Goal: Task Accomplishment & Management: Use online tool/utility

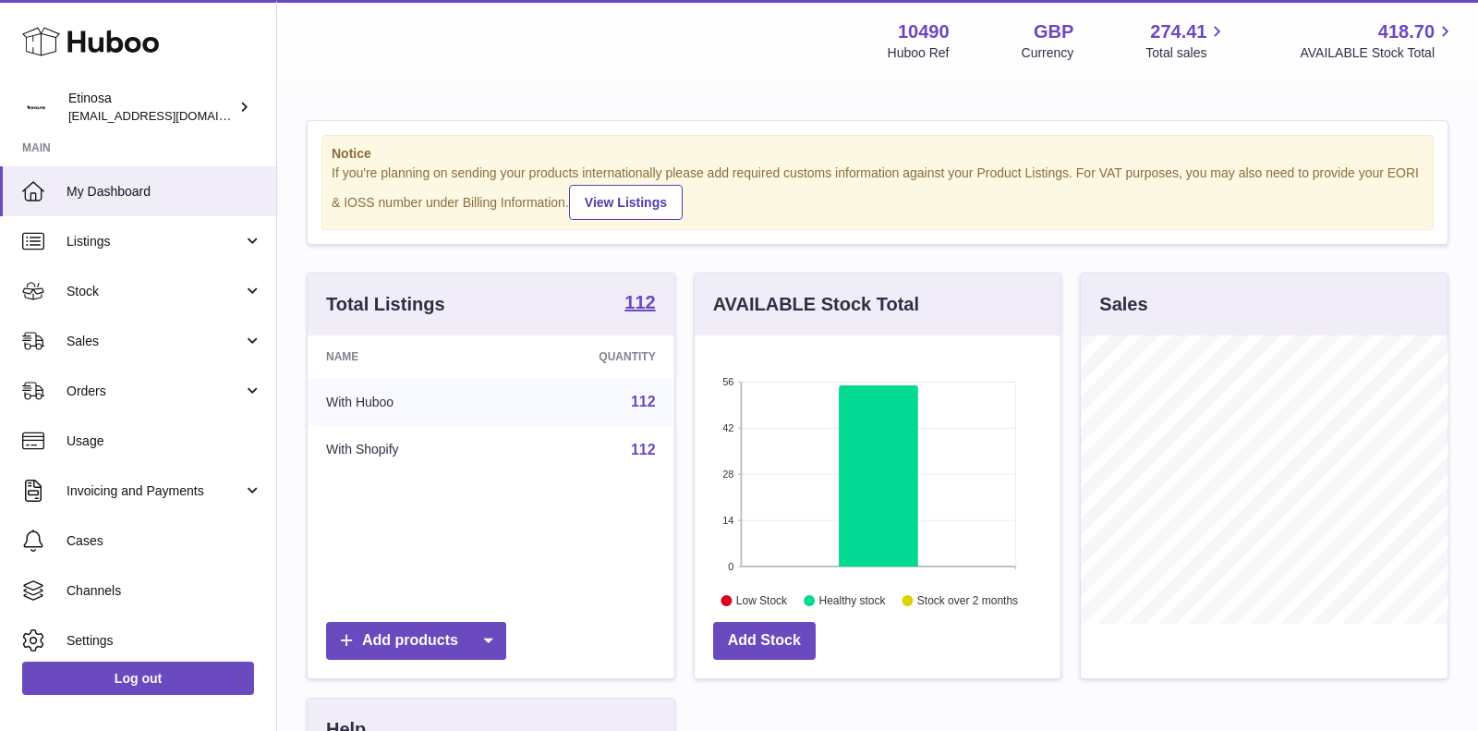
scroll to position [287, 367]
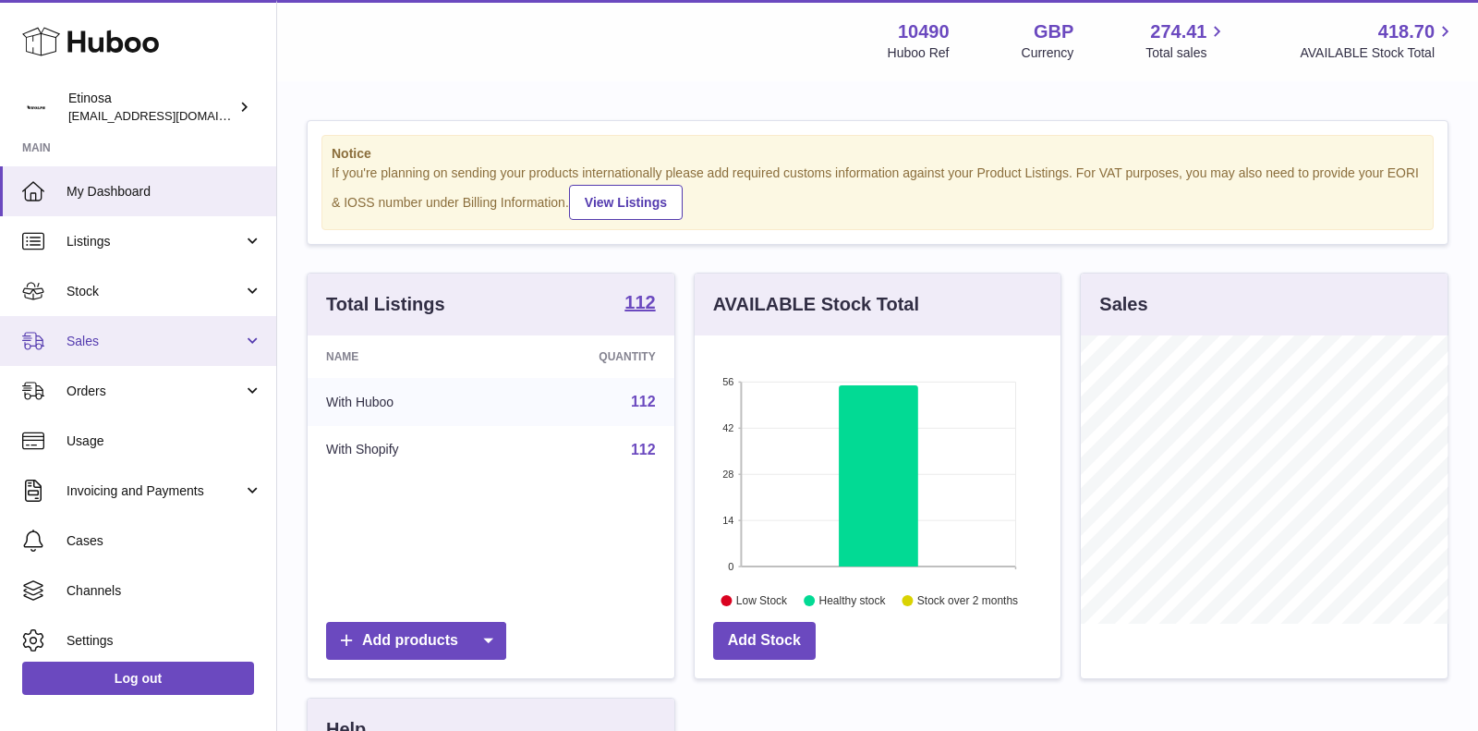
click at [214, 336] on span "Sales" at bounding box center [155, 342] width 176 height 18
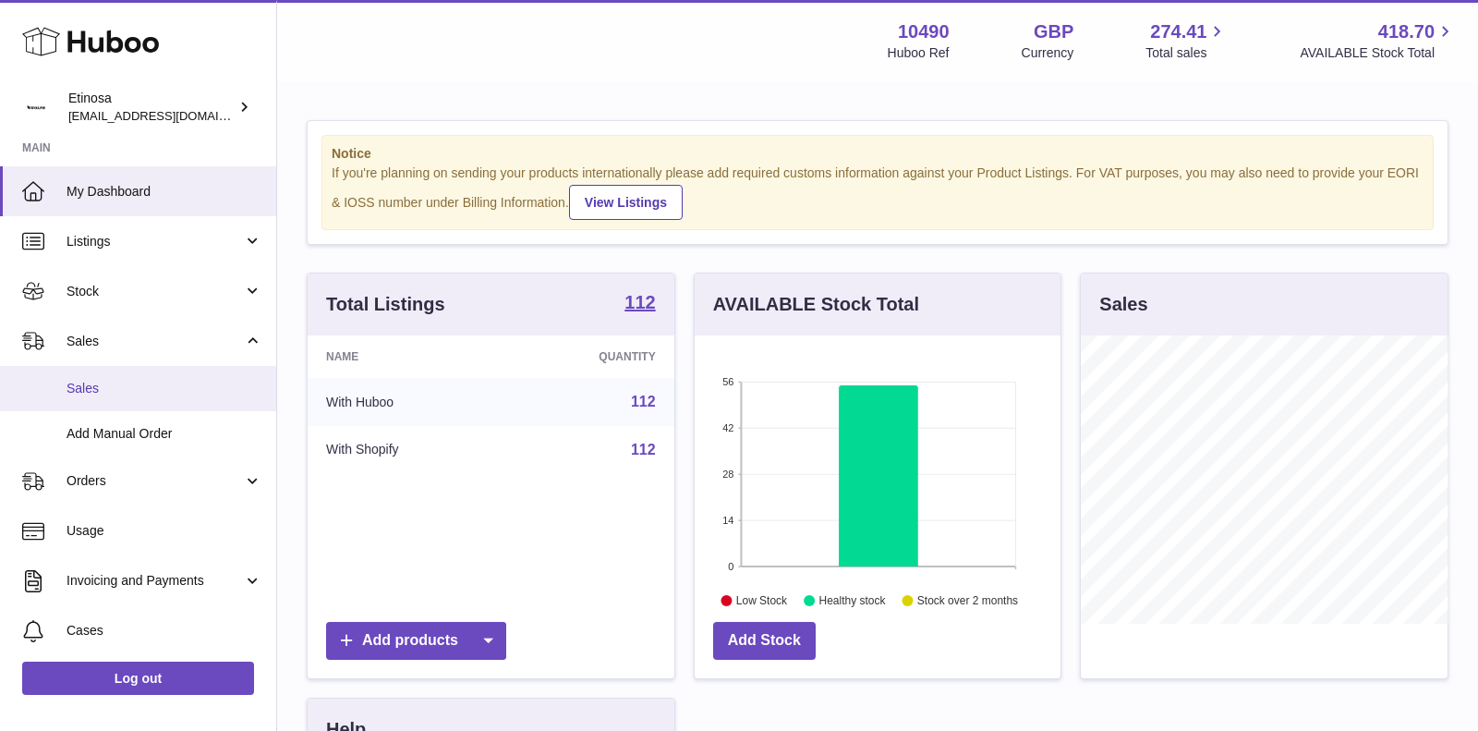
click at [133, 394] on span "Sales" at bounding box center [165, 389] width 196 height 18
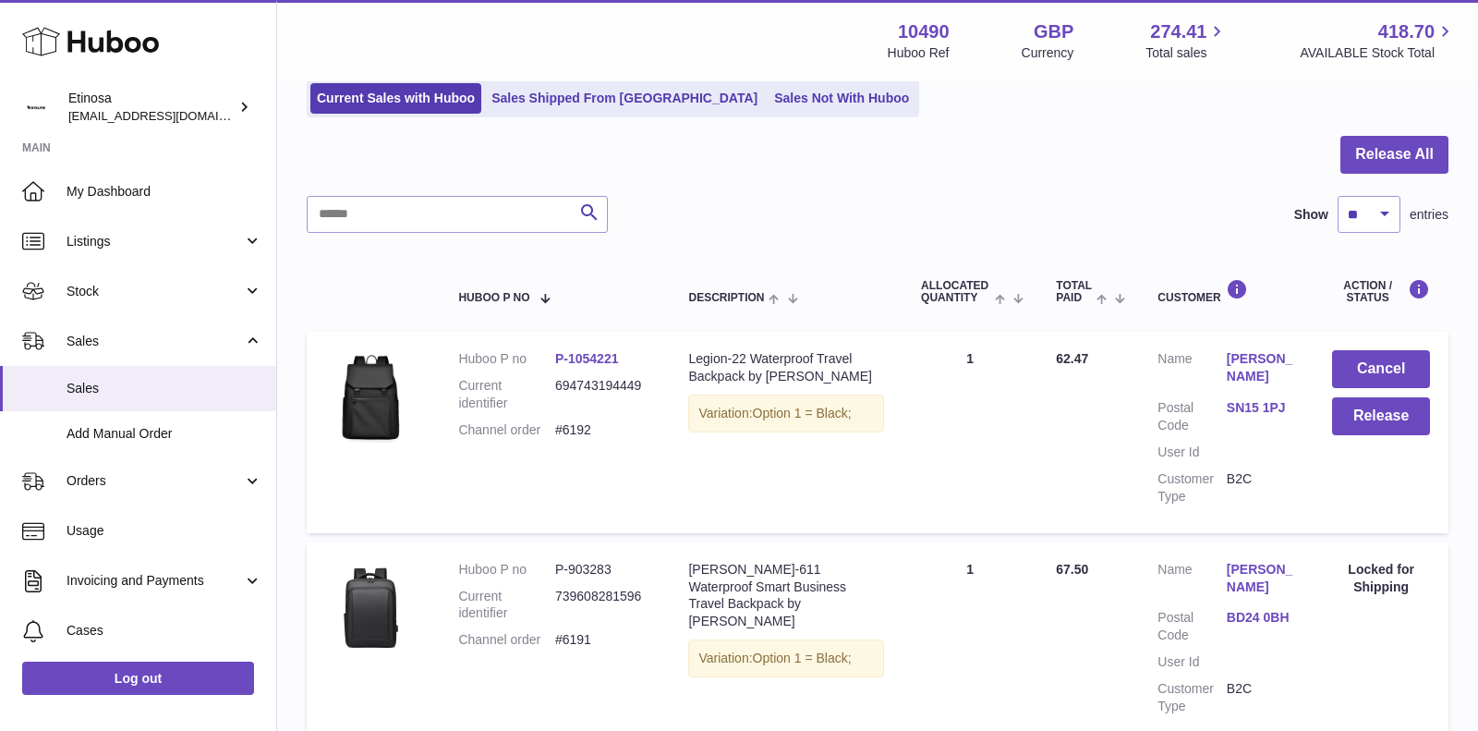
scroll to position [232, 0]
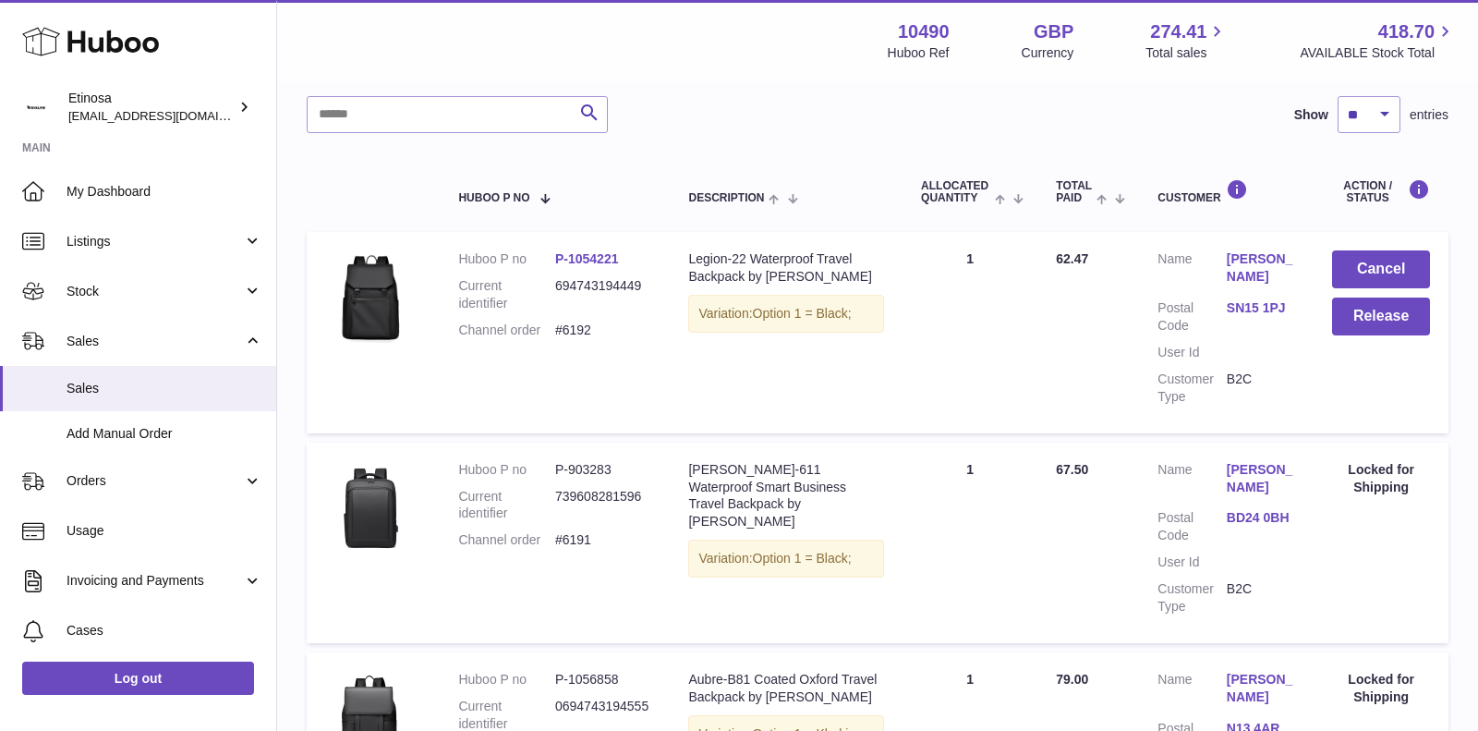
click at [1256, 309] on link "SN15 1PJ" at bounding box center [1261, 308] width 69 height 18
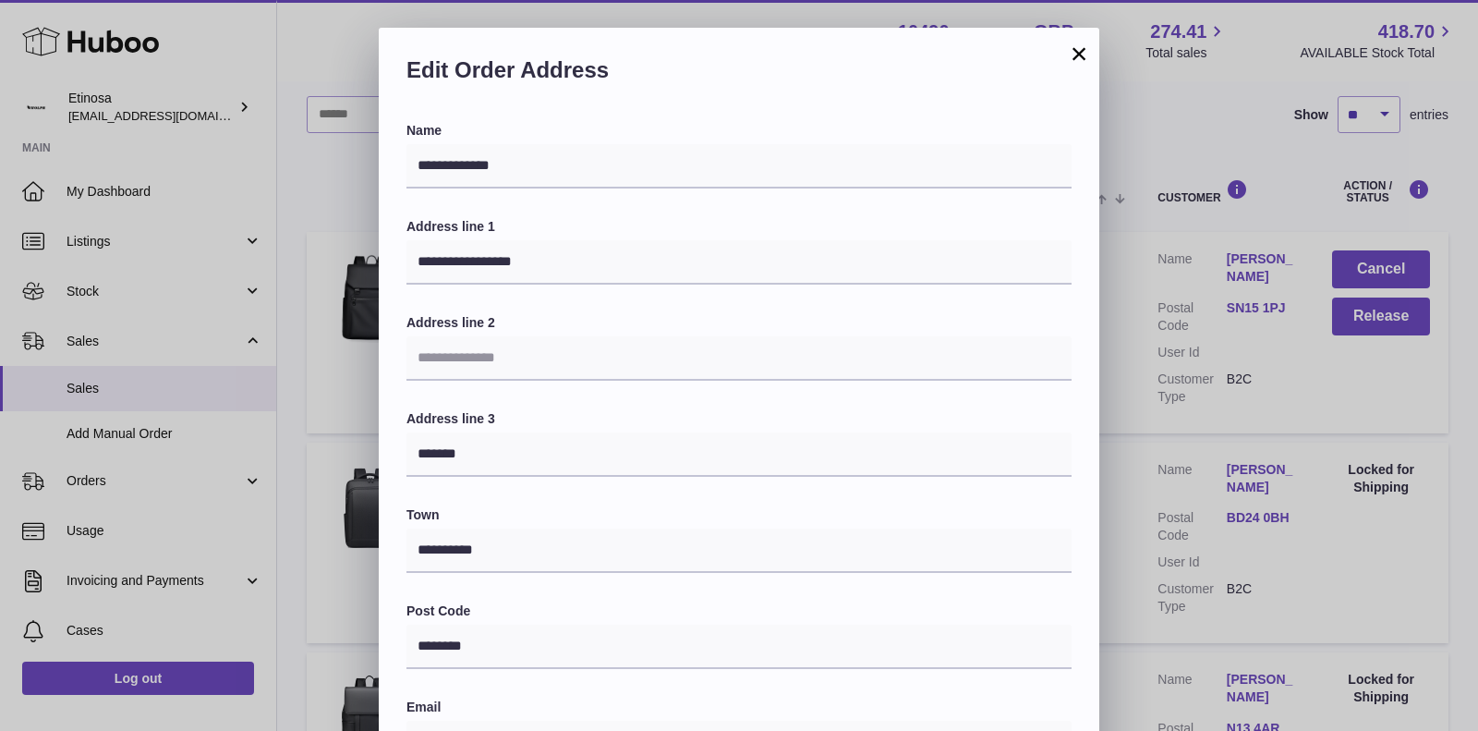
scroll to position [432, 0]
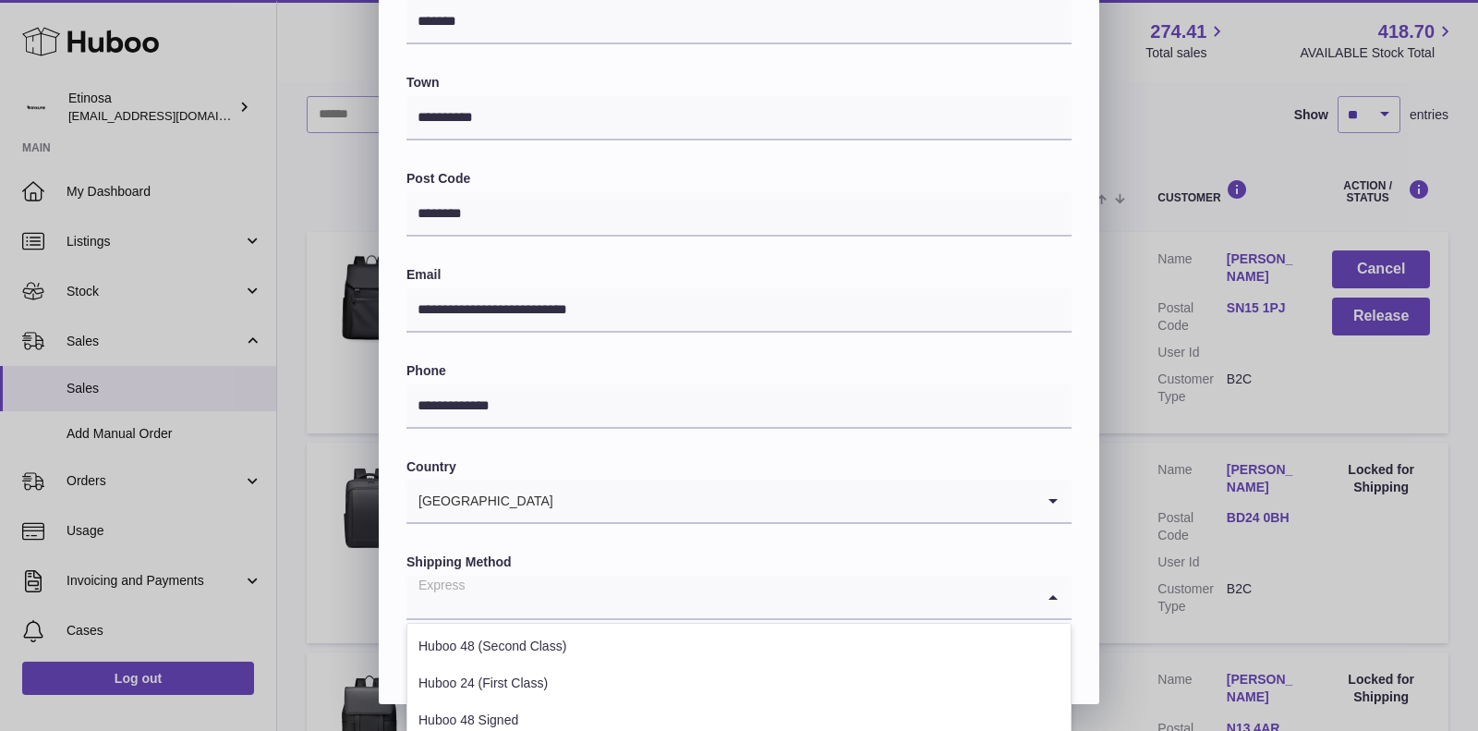
click at [1054, 591] on icon "Search for option" at bounding box center [1053, 597] width 37 height 42
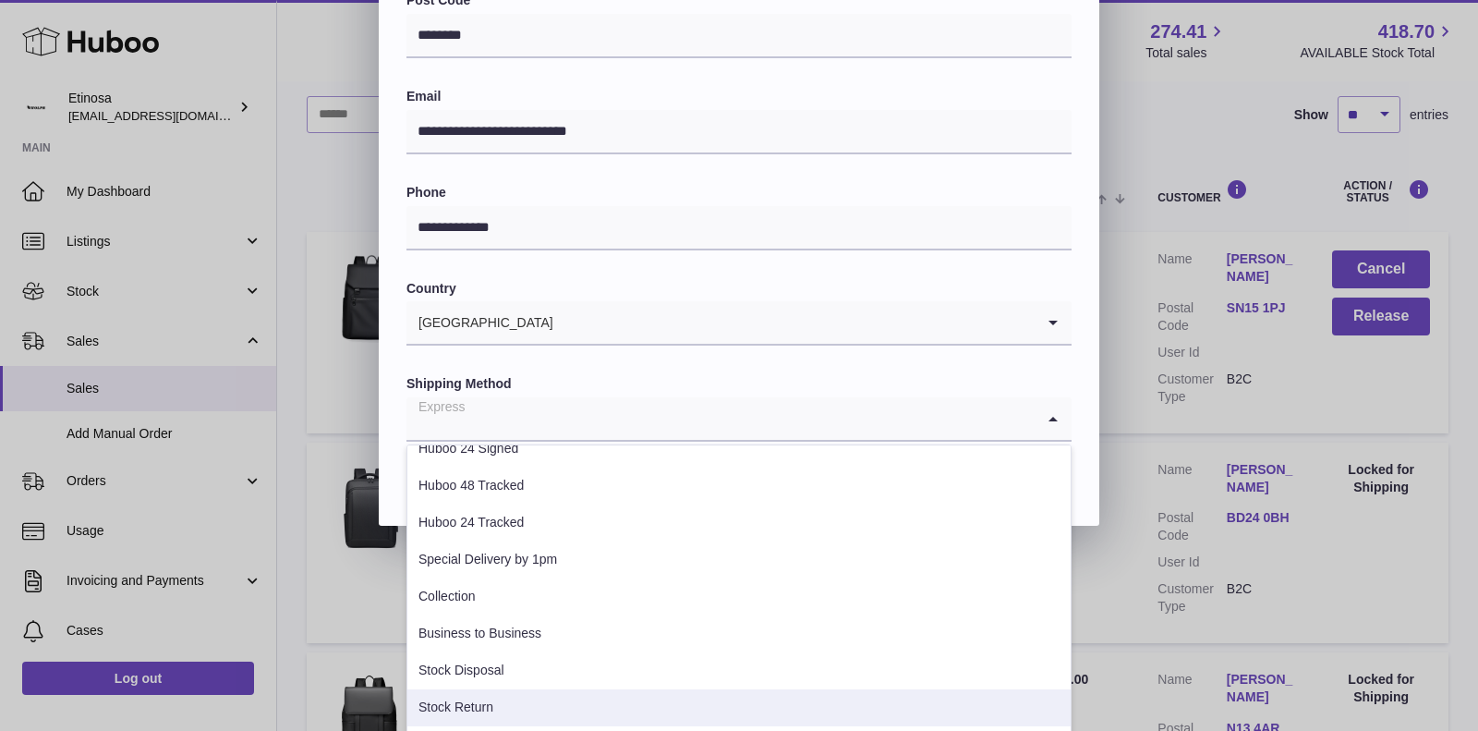
scroll to position [648, 0]
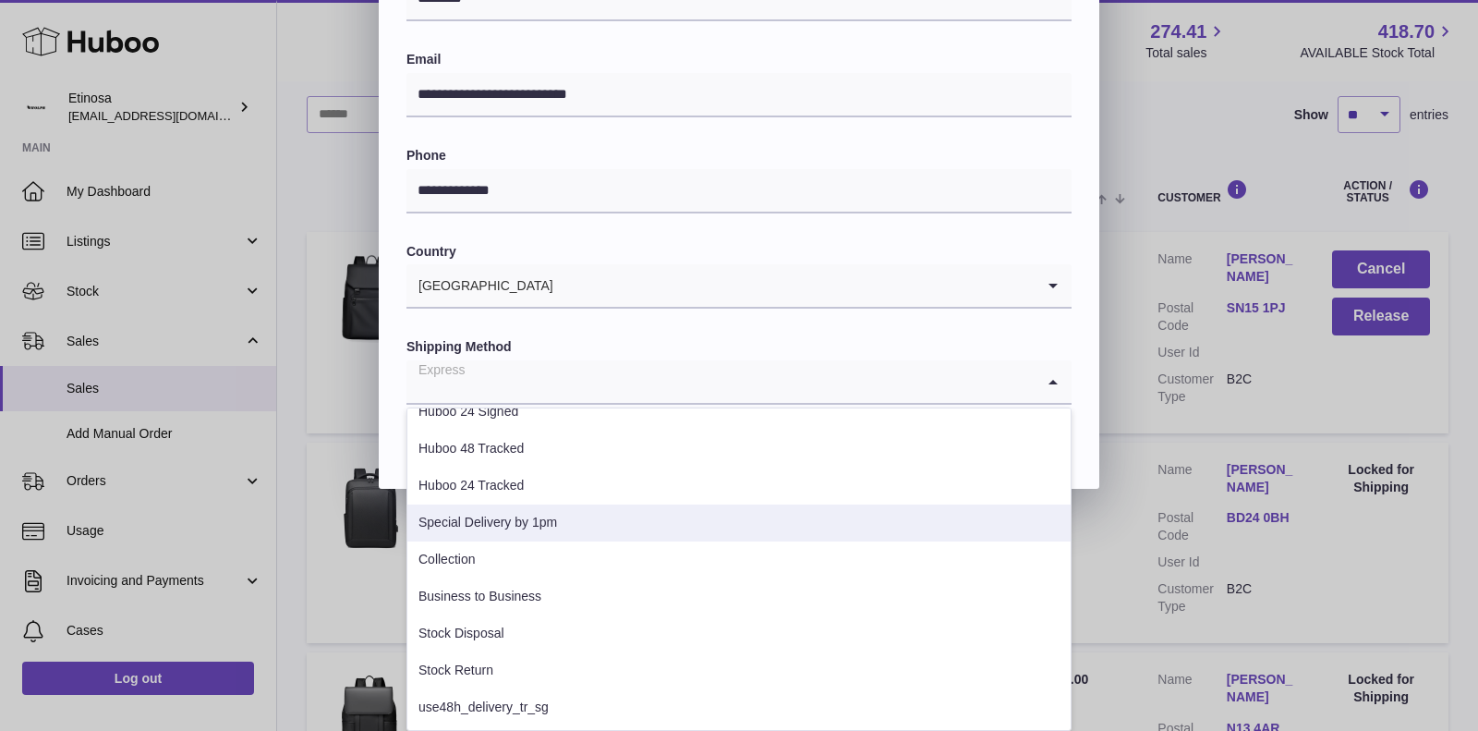
click at [700, 533] on li "Special Delivery by 1pm" at bounding box center [738, 522] width 663 height 37
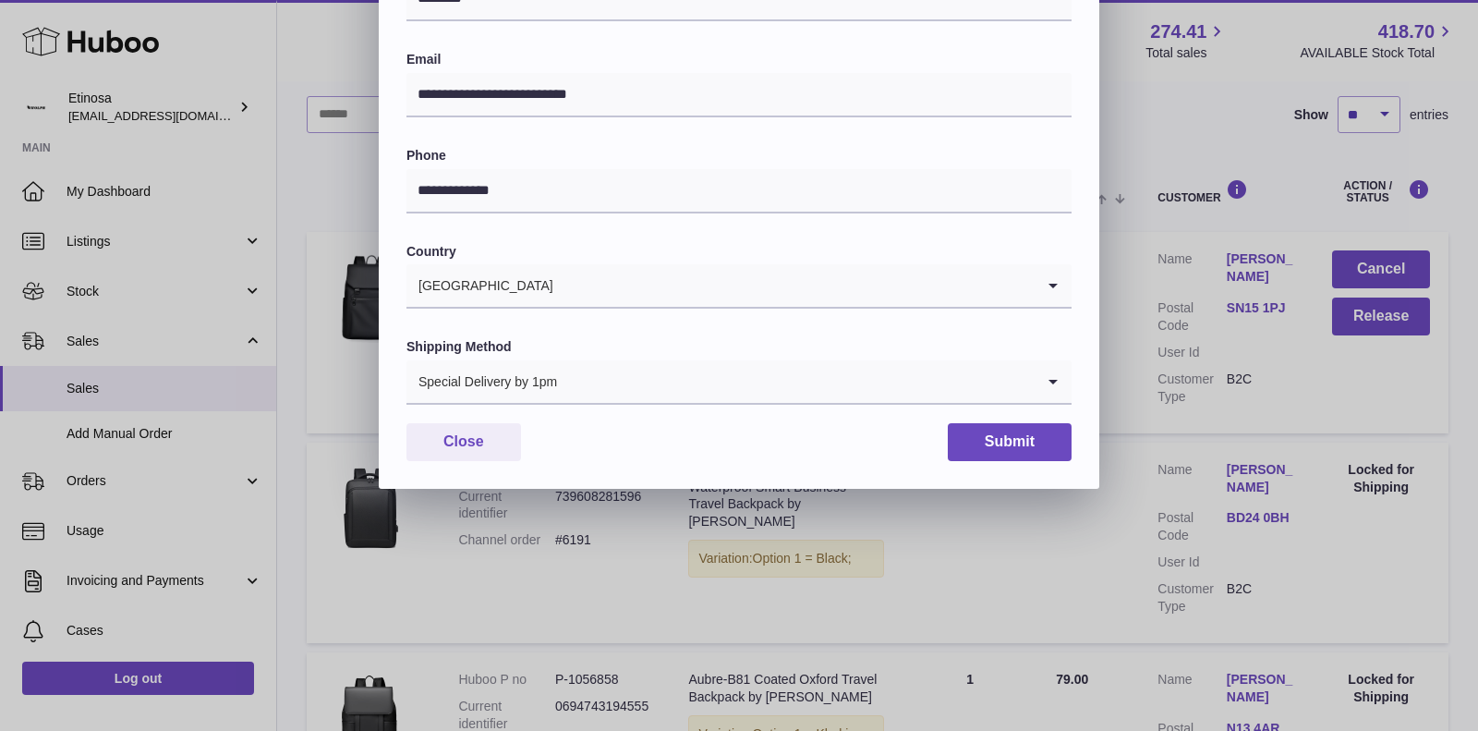
scroll to position [432, 0]
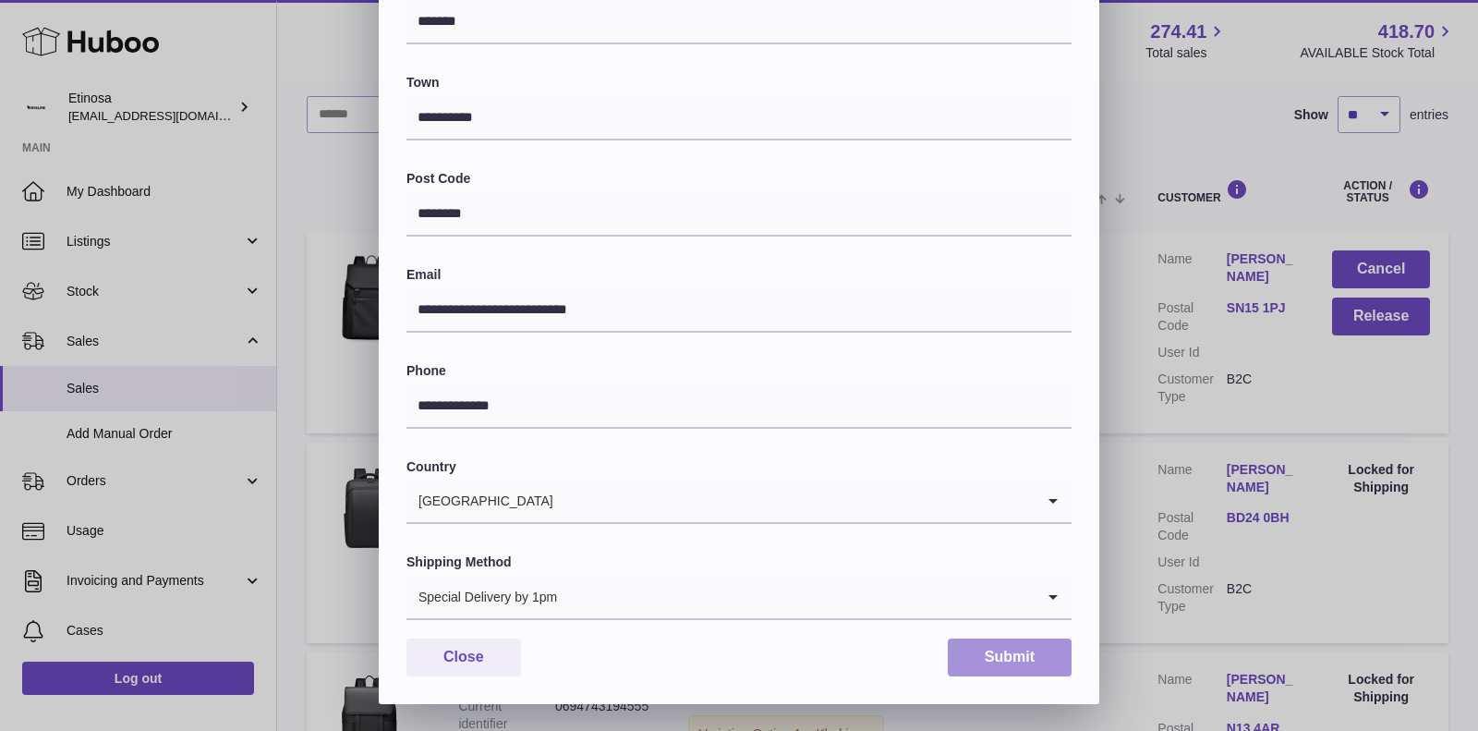
click at [1014, 668] on button "Submit" at bounding box center [1010, 657] width 124 height 38
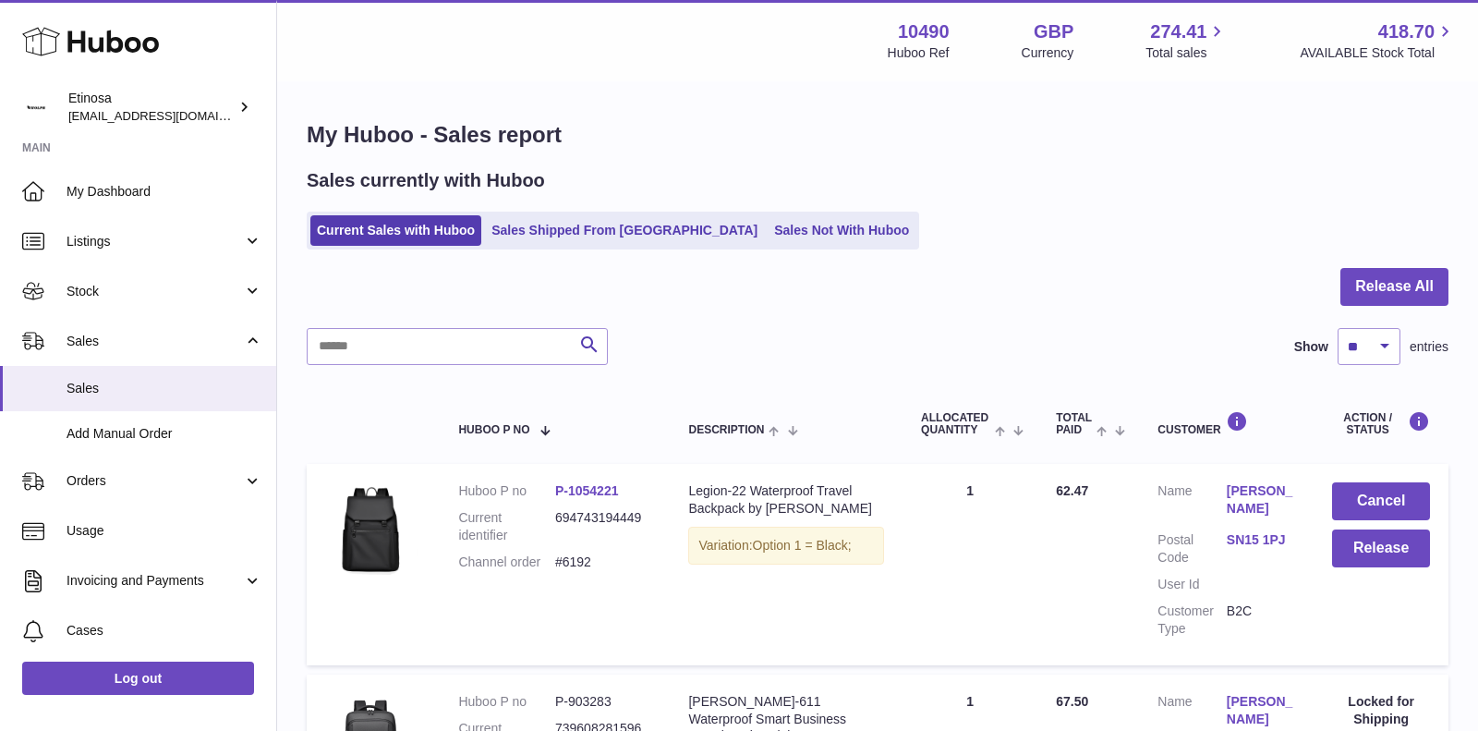
scroll to position [52, 0]
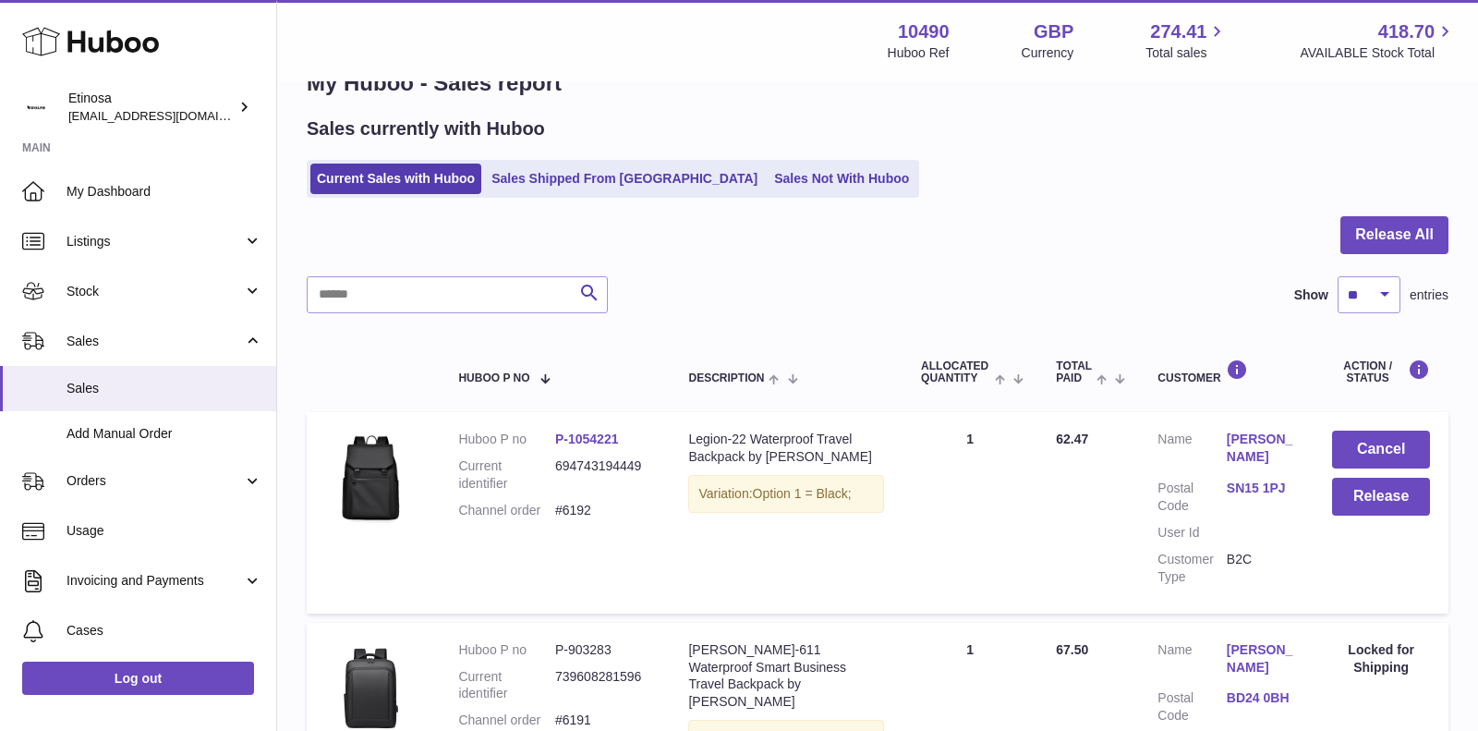
click at [1239, 494] on link "SN15 1PJ" at bounding box center [1261, 488] width 69 height 18
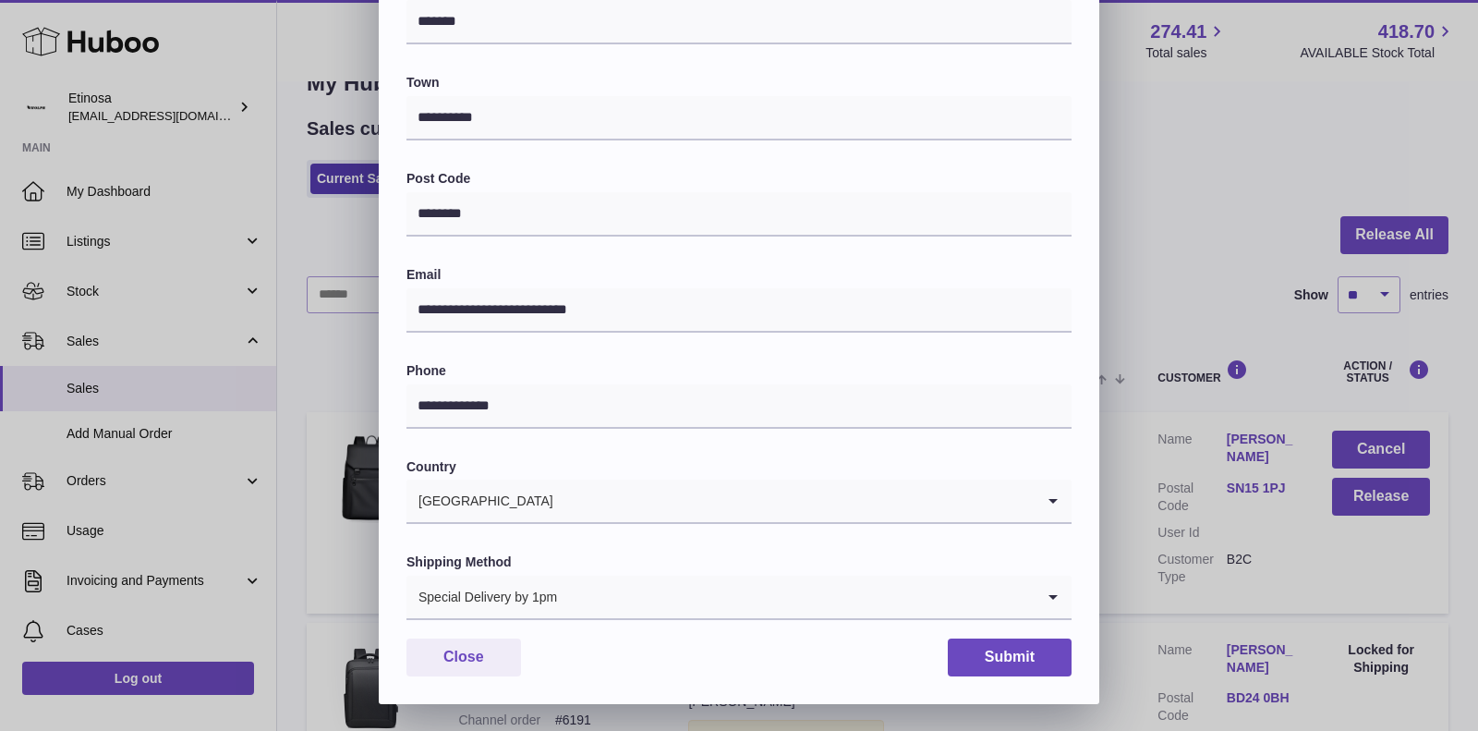
scroll to position [0, 0]
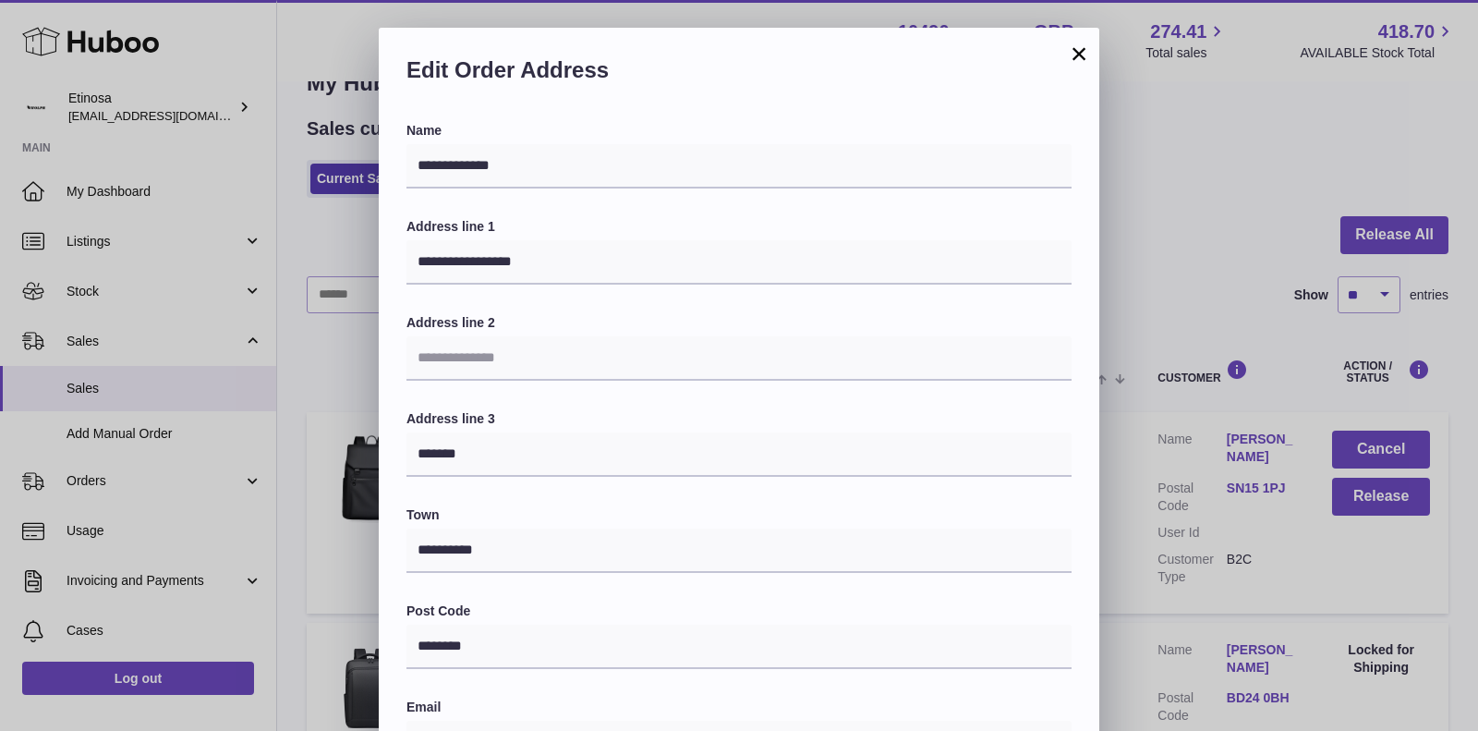
click at [1083, 58] on button "×" at bounding box center [1079, 53] width 22 height 22
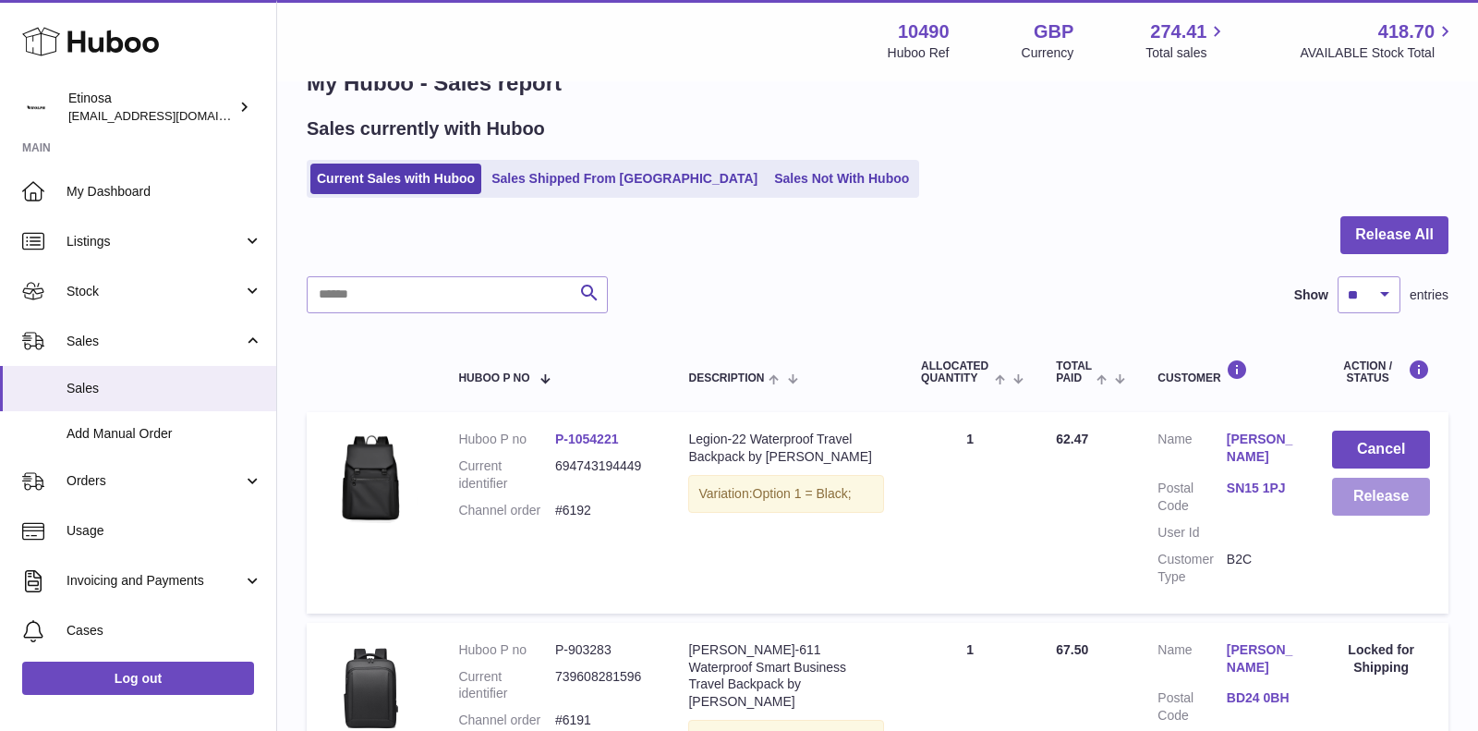
click at [1359, 495] on button "Release" at bounding box center [1381, 497] width 98 height 38
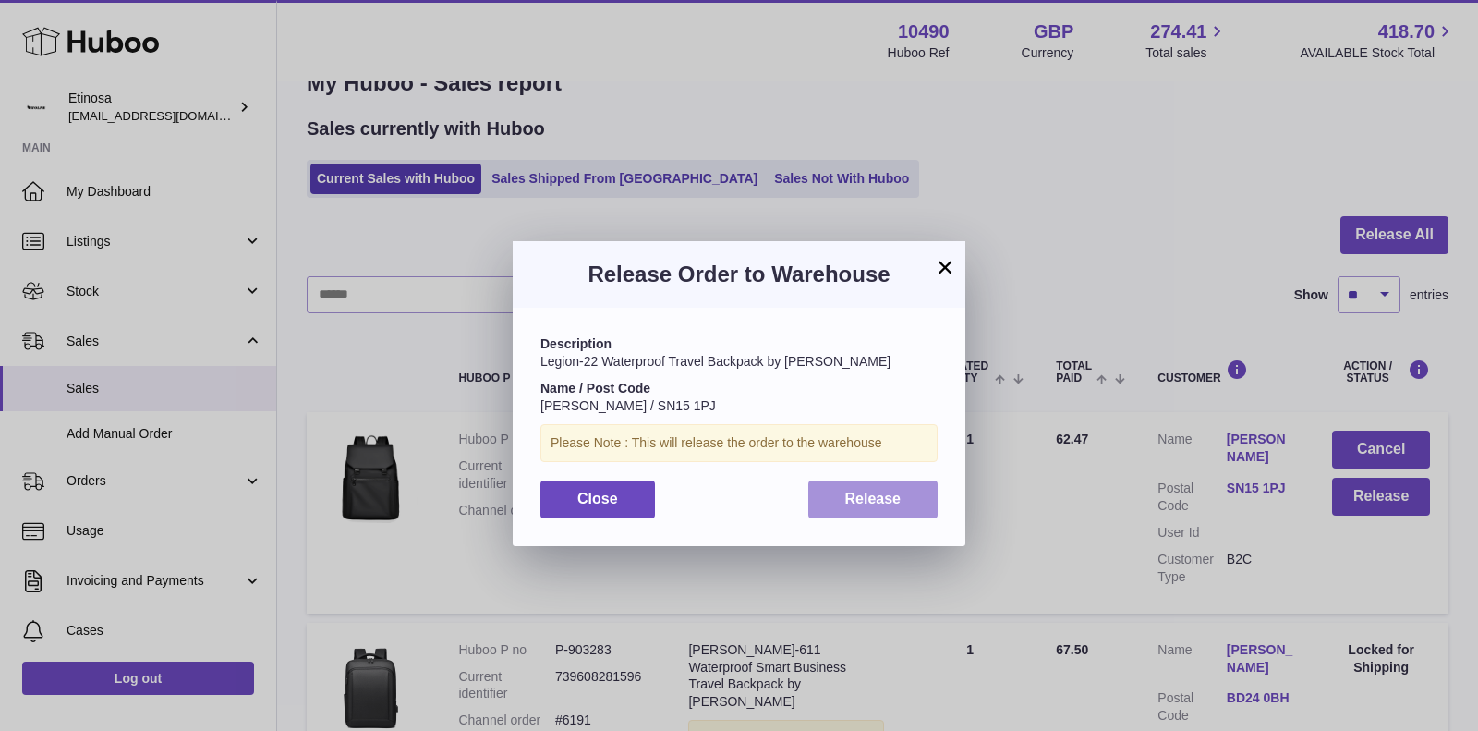
click at [930, 499] on button "Release" at bounding box center [873, 499] width 130 height 38
